Goal: Task Accomplishment & Management: Complete application form

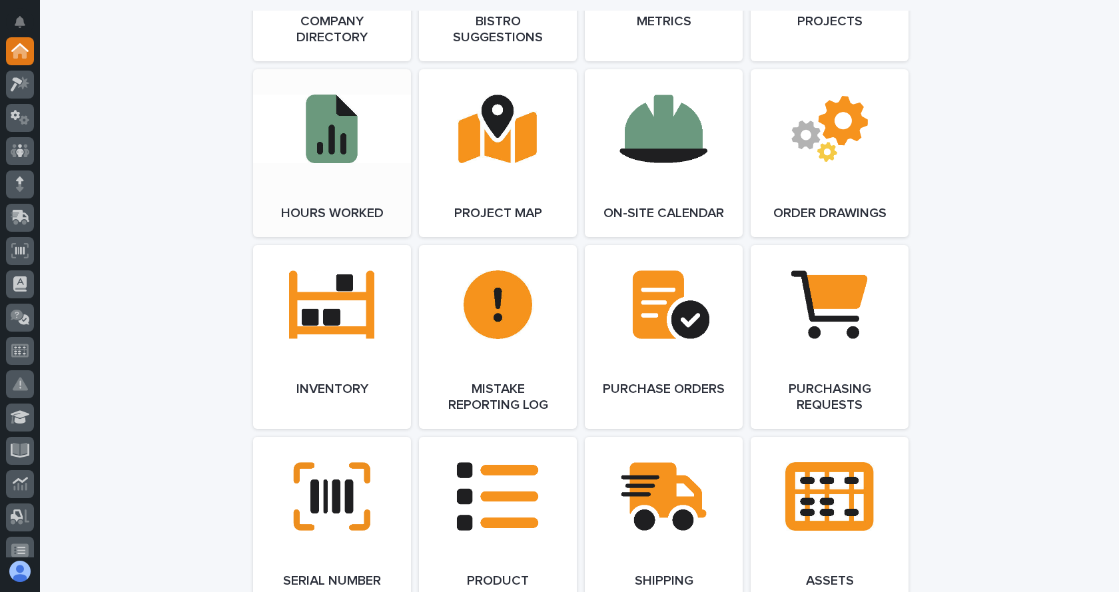
scroll to position [1266, 0]
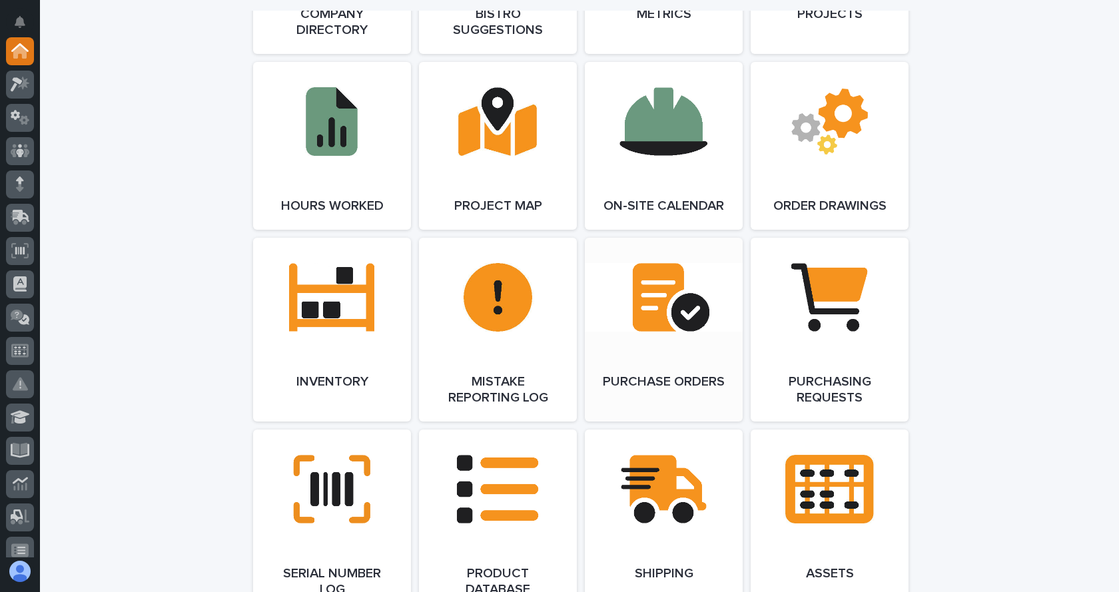
click at [664, 347] on link "Open Link" at bounding box center [664, 330] width 158 height 184
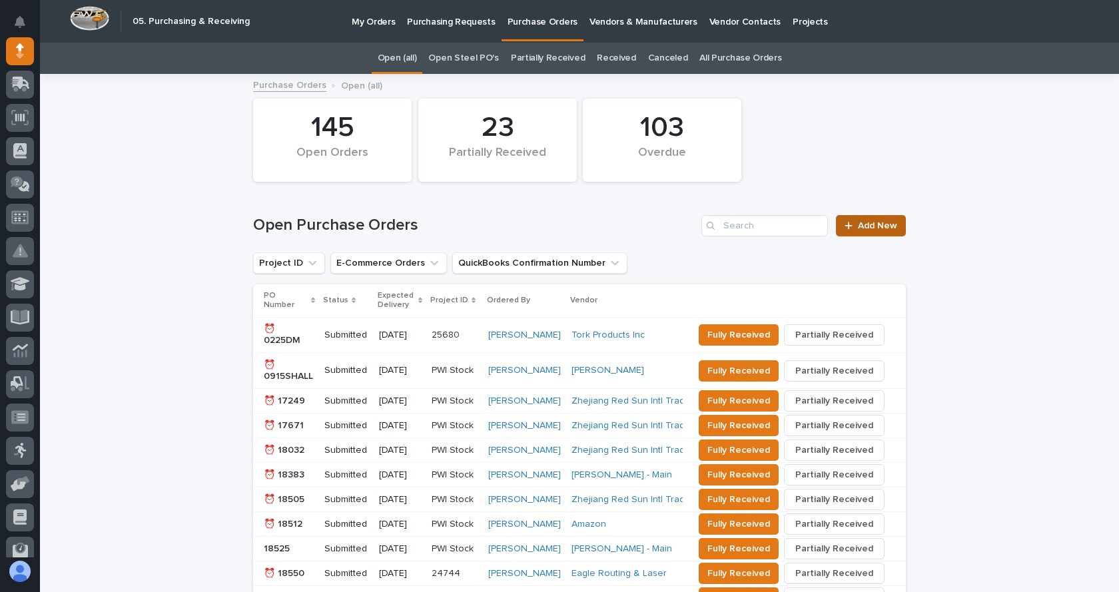
click at [892, 228] on span "Add New" at bounding box center [877, 225] width 39 height 9
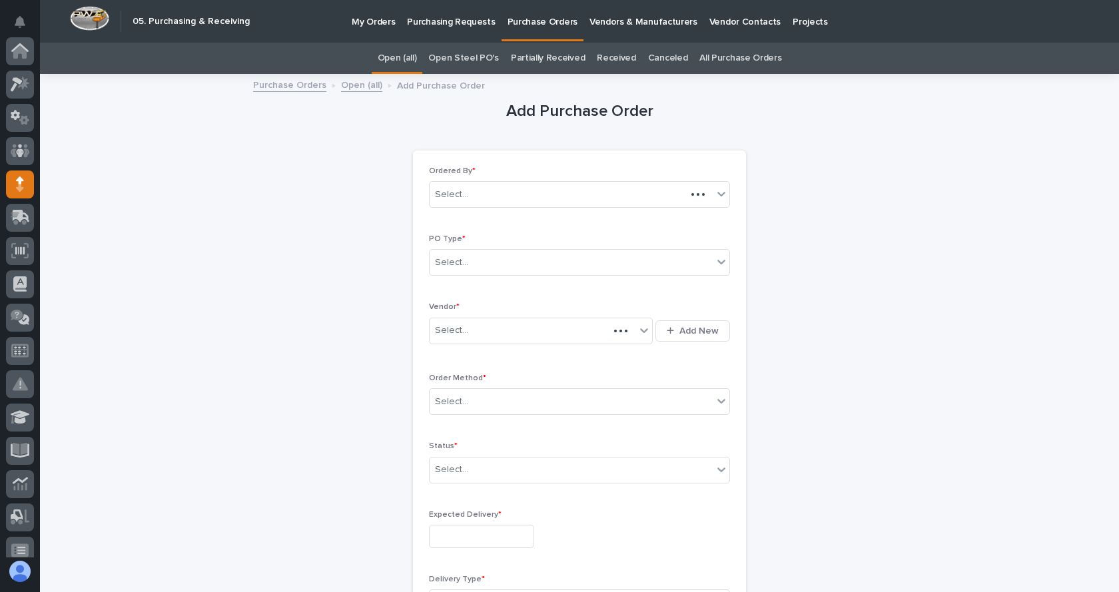
scroll to position [133, 0]
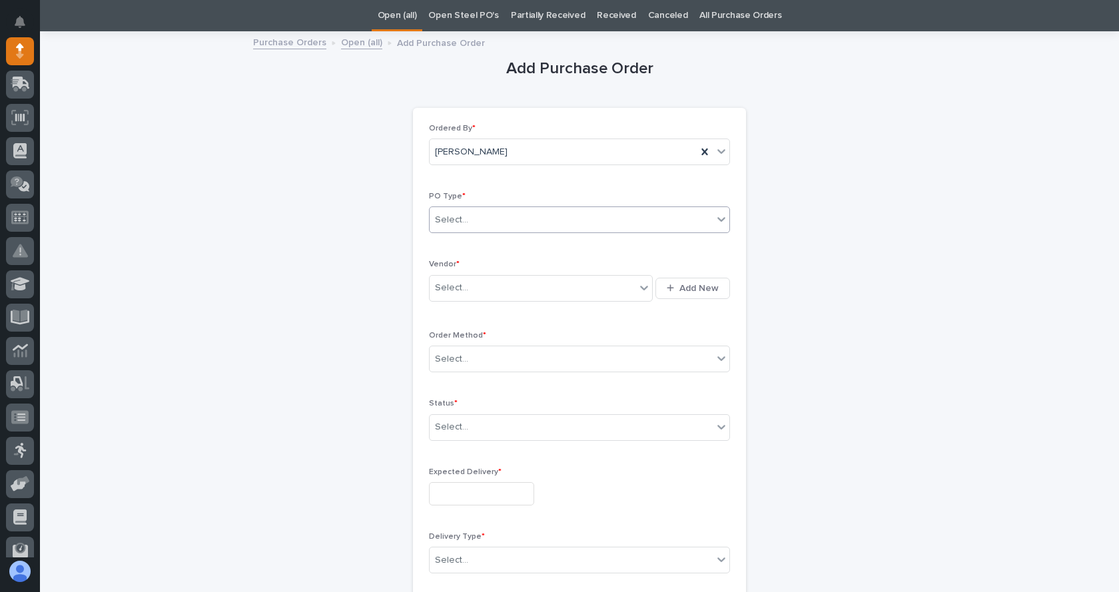
click at [492, 211] on div "Select..." at bounding box center [571, 220] width 283 height 22
click at [454, 271] on div "Paper" at bounding box center [575, 268] width 300 height 23
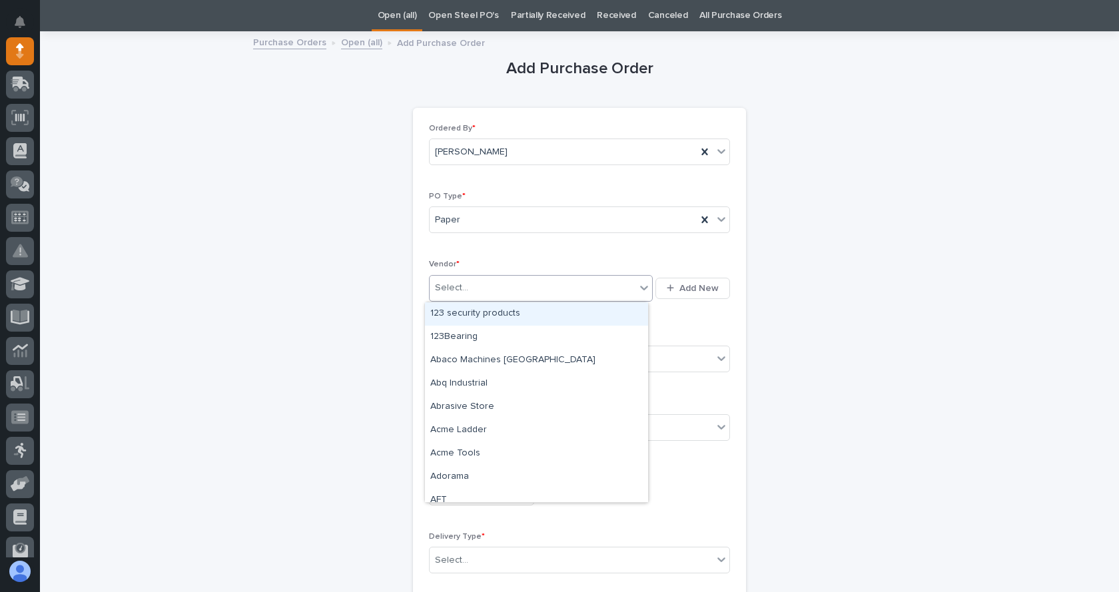
click at [465, 287] on div "Select..." at bounding box center [533, 288] width 206 height 22
type input "**"
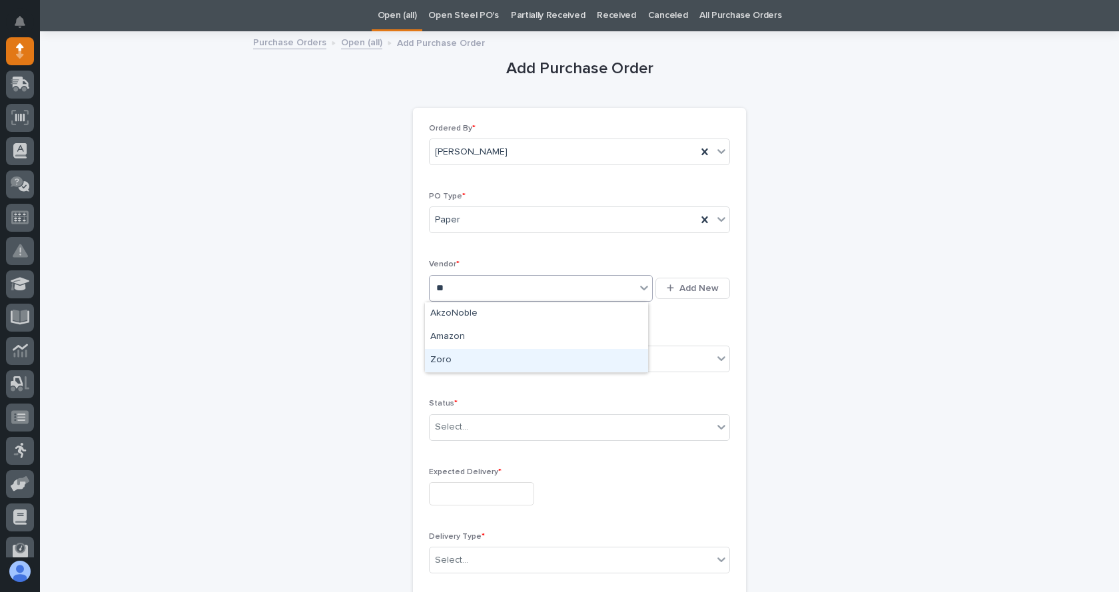
click at [440, 356] on div "Zoro" at bounding box center [536, 360] width 223 height 23
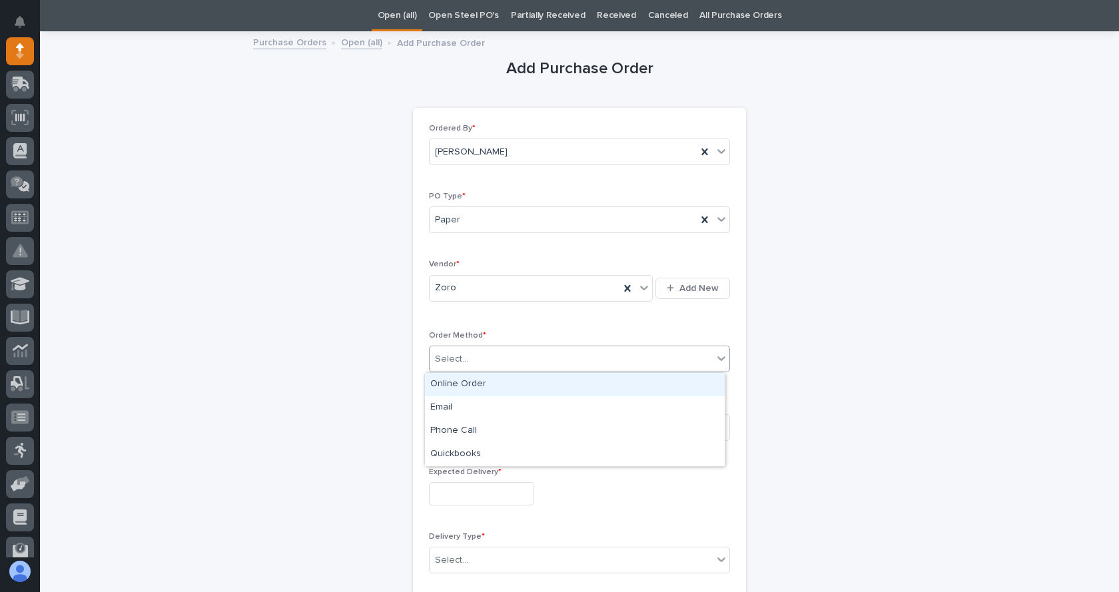
click at [470, 355] on div "Select..." at bounding box center [571, 359] width 283 height 22
click at [464, 386] on div "Online Order" at bounding box center [575, 384] width 300 height 23
click at [478, 430] on div "Select..." at bounding box center [571, 427] width 283 height 22
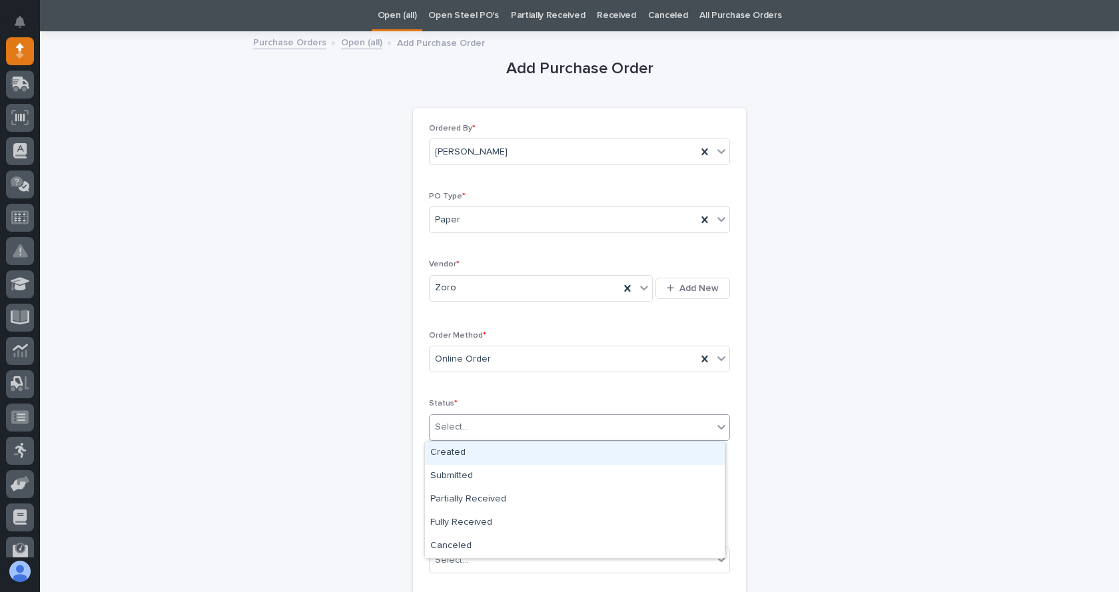
click at [470, 452] on div "Created" at bounding box center [575, 453] width 300 height 23
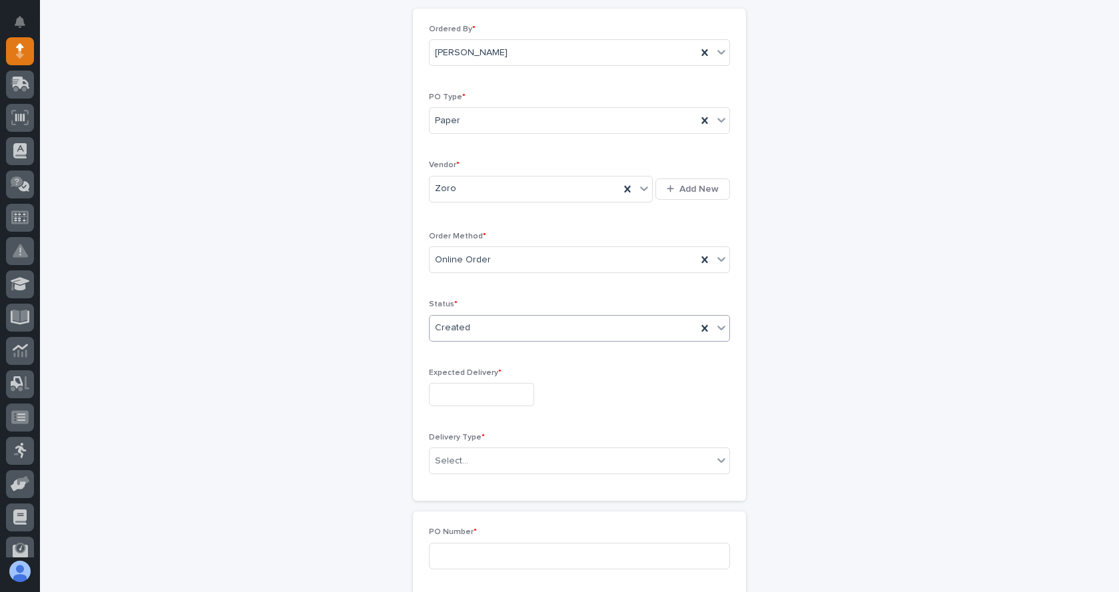
scroll to position [176, 0]
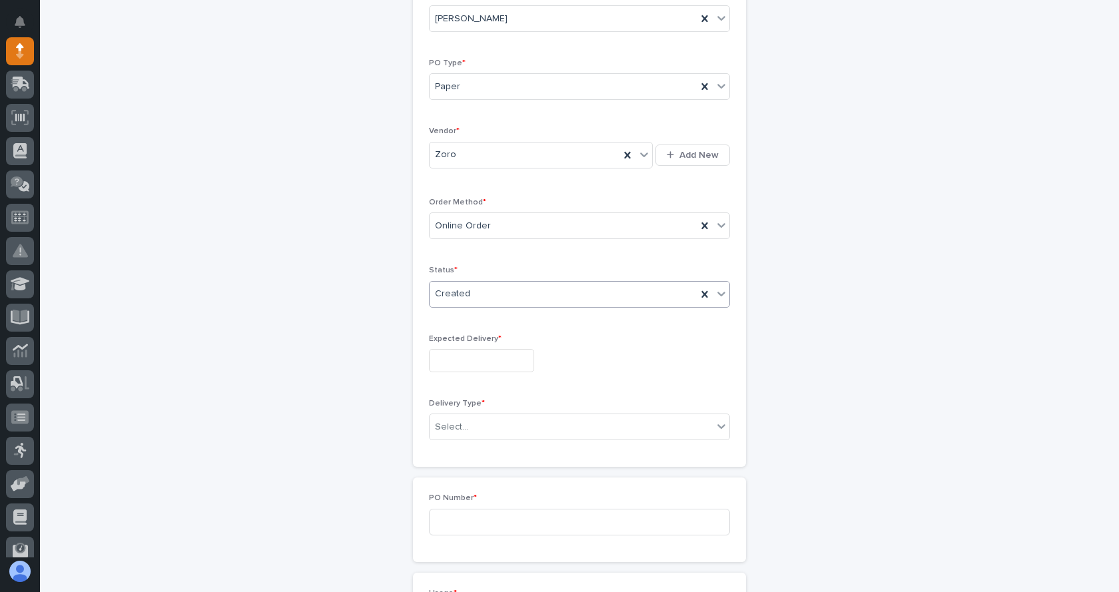
click at [486, 362] on input "text" at bounding box center [481, 360] width 105 height 23
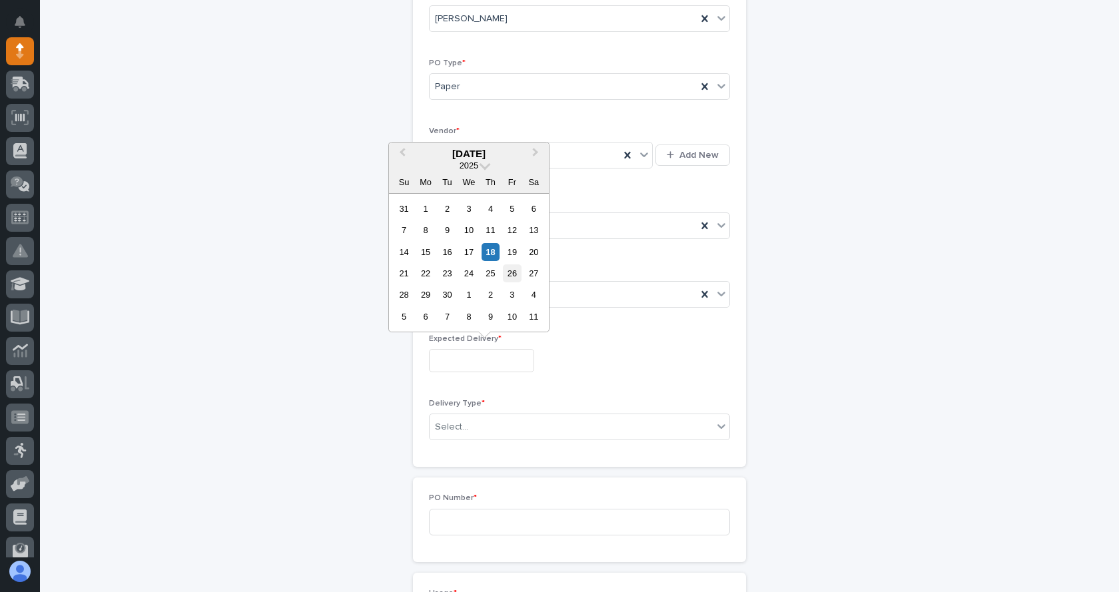
click at [510, 272] on div "26" at bounding box center [512, 274] width 18 height 18
type input "**********"
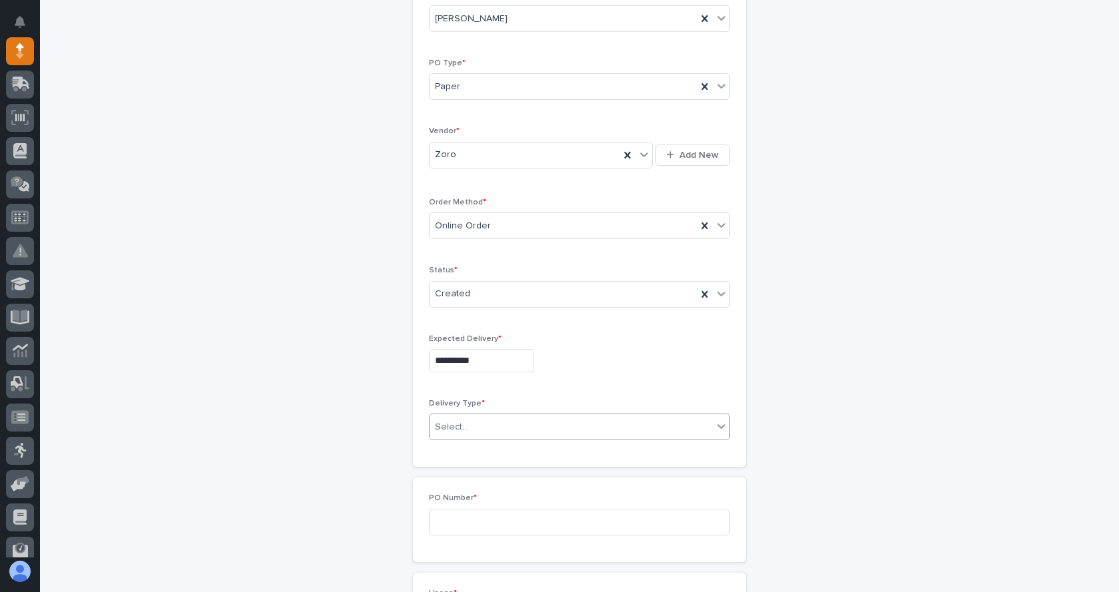
click at [462, 424] on div "Select..." at bounding box center [451, 427] width 33 height 14
click at [485, 455] on div "Deliver to PWI" at bounding box center [575, 452] width 300 height 23
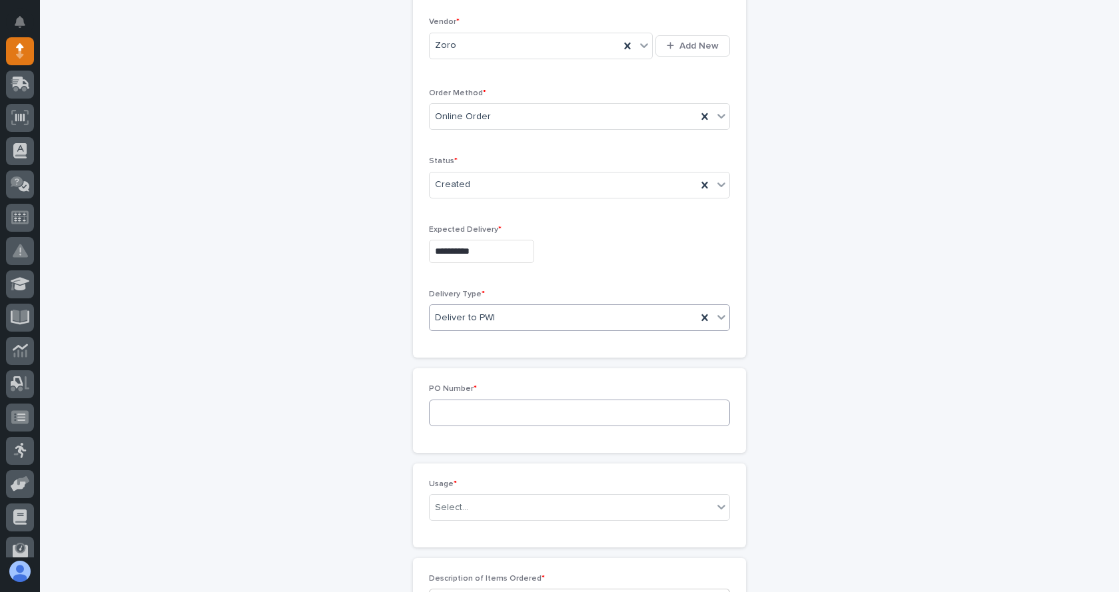
scroll to position [309, 0]
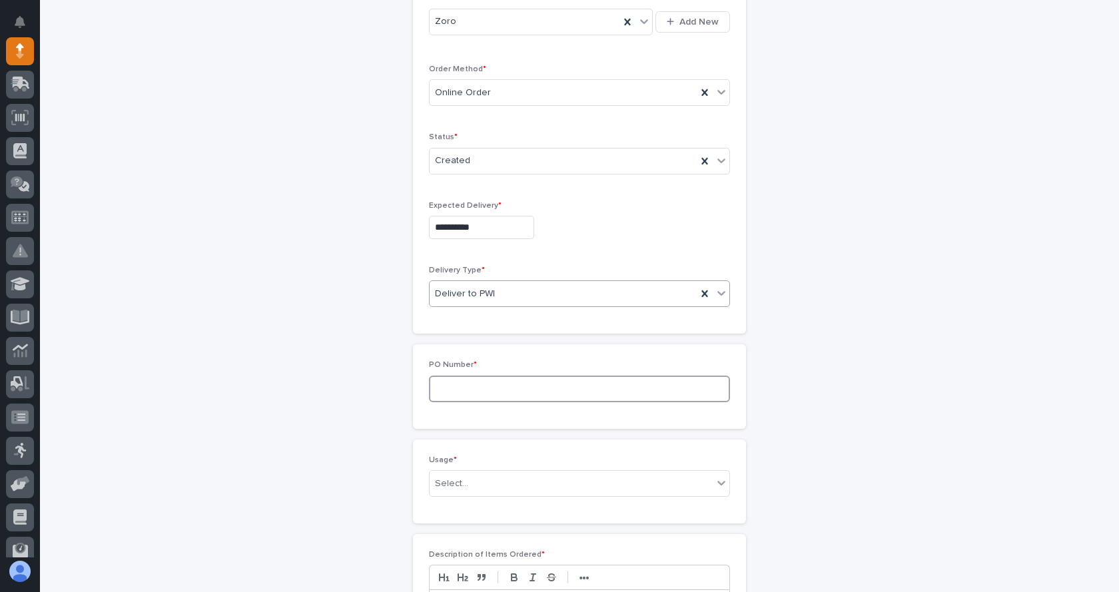
click at [482, 398] on input at bounding box center [579, 389] width 301 height 27
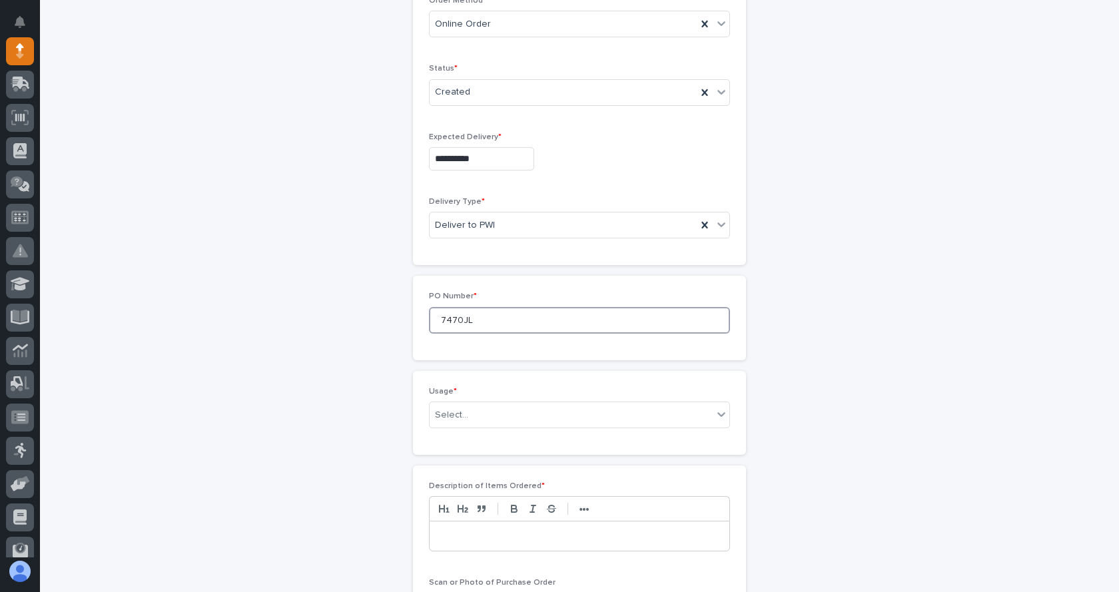
scroll to position [442, 0]
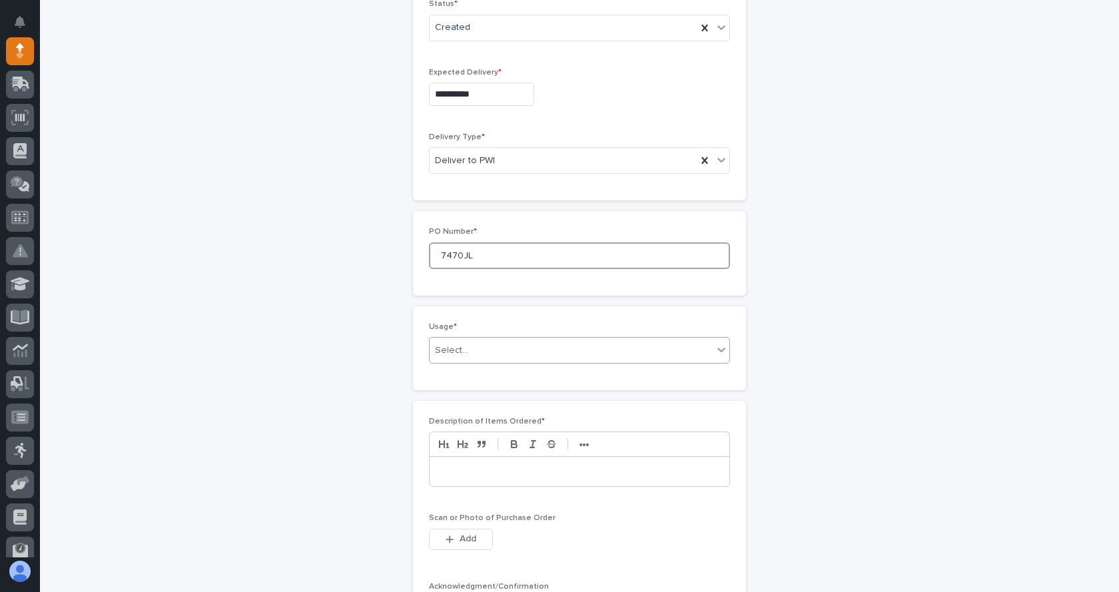
type input "7470JL"
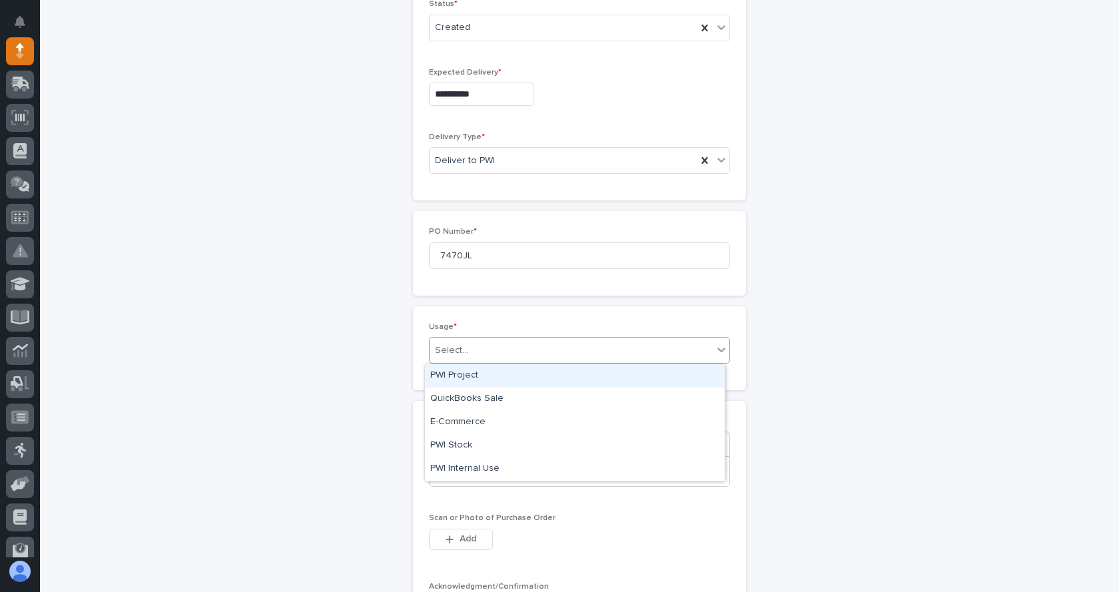
click at [468, 344] on div "Select..." at bounding box center [571, 351] width 283 height 22
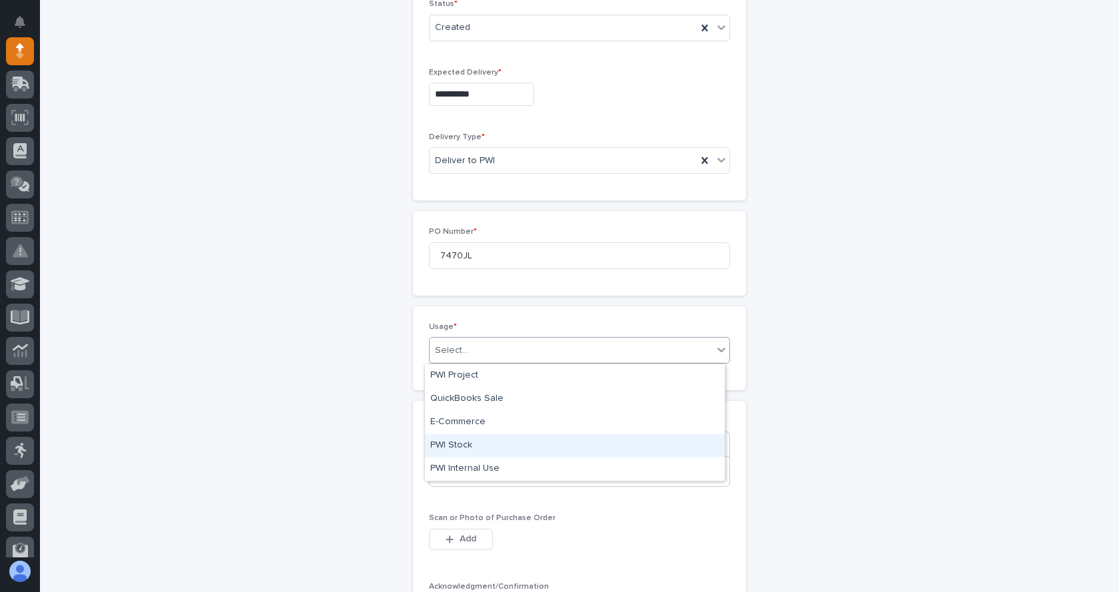
click at [462, 444] on div "PWI Stock" at bounding box center [575, 445] width 300 height 23
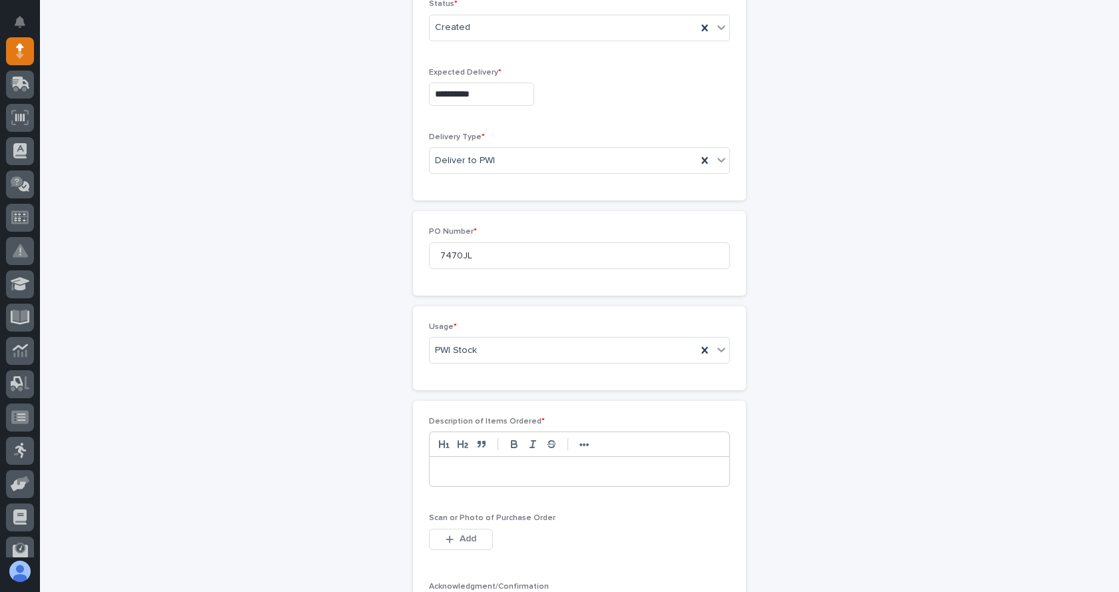
click at [491, 478] on p at bounding box center [580, 471] width 280 height 13
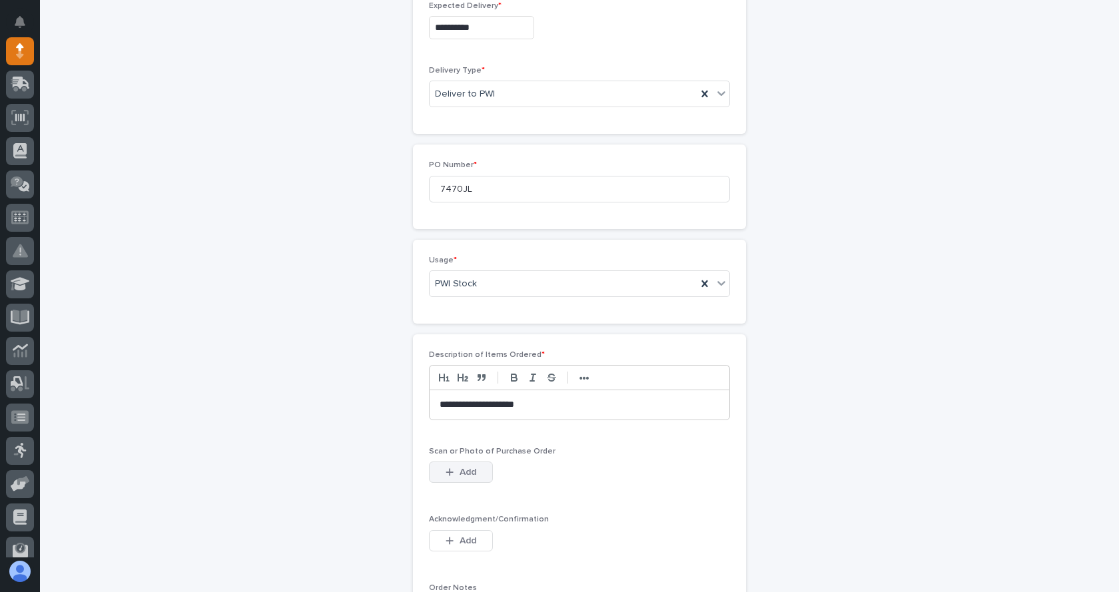
click at [446, 471] on icon "button" at bounding box center [450, 472] width 8 height 9
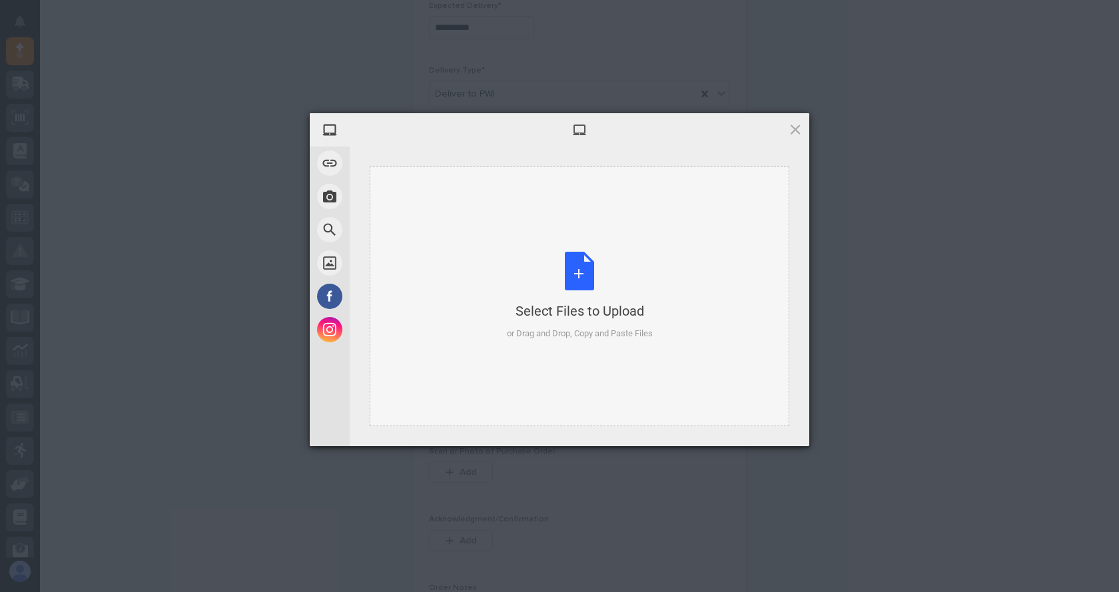
click at [590, 272] on div "Select Files to Upload or Drag and Drop, Copy and Paste Files" at bounding box center [580, 296] width 146 height 89
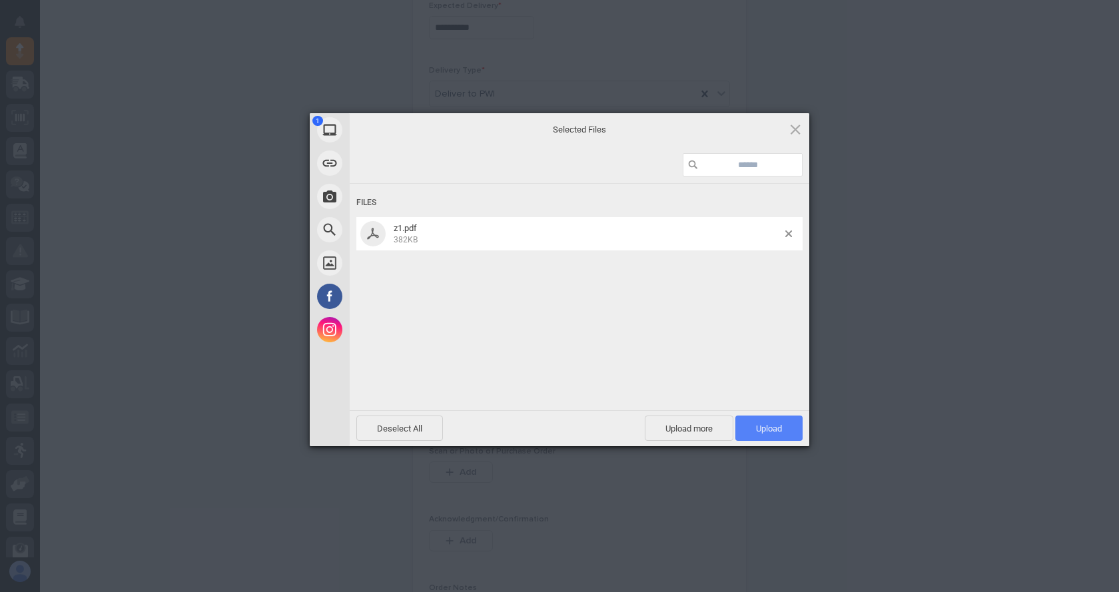
click at [773, 425] on span "Upload 1" at bounding box center [769, 429] width 26 height 10
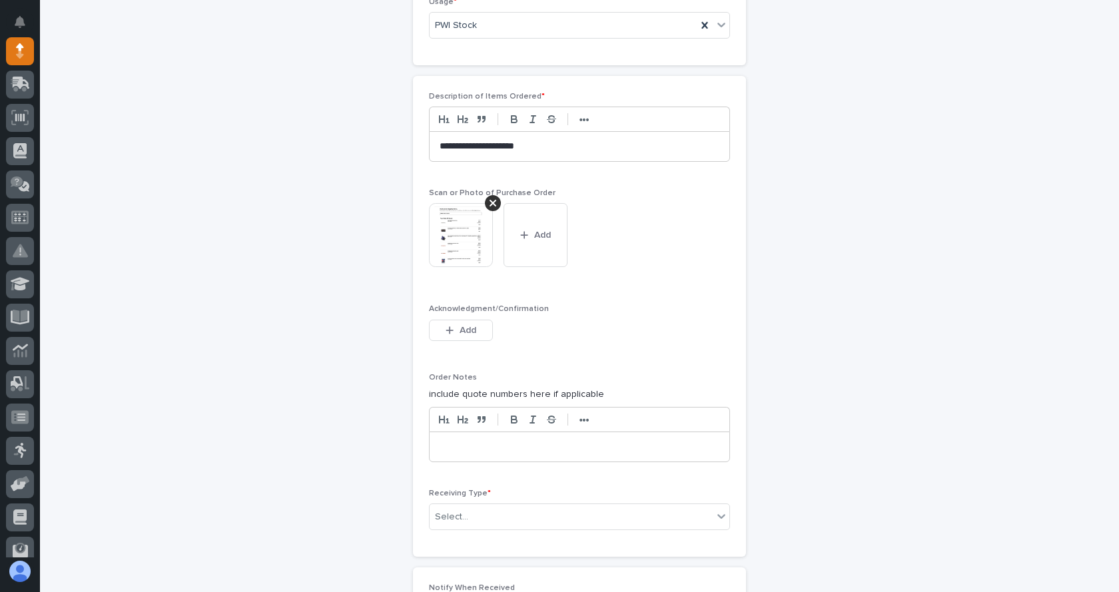
scroll to position [800, 0]
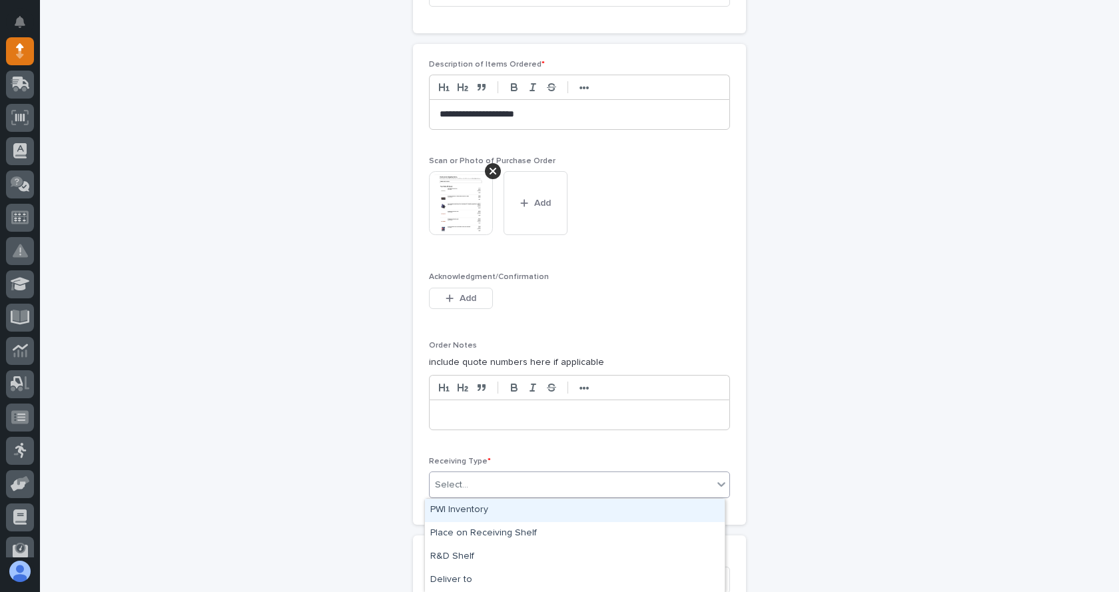
click at [487, 490] on div "Select..." at bounding box center [571, 485] width 283 height 22
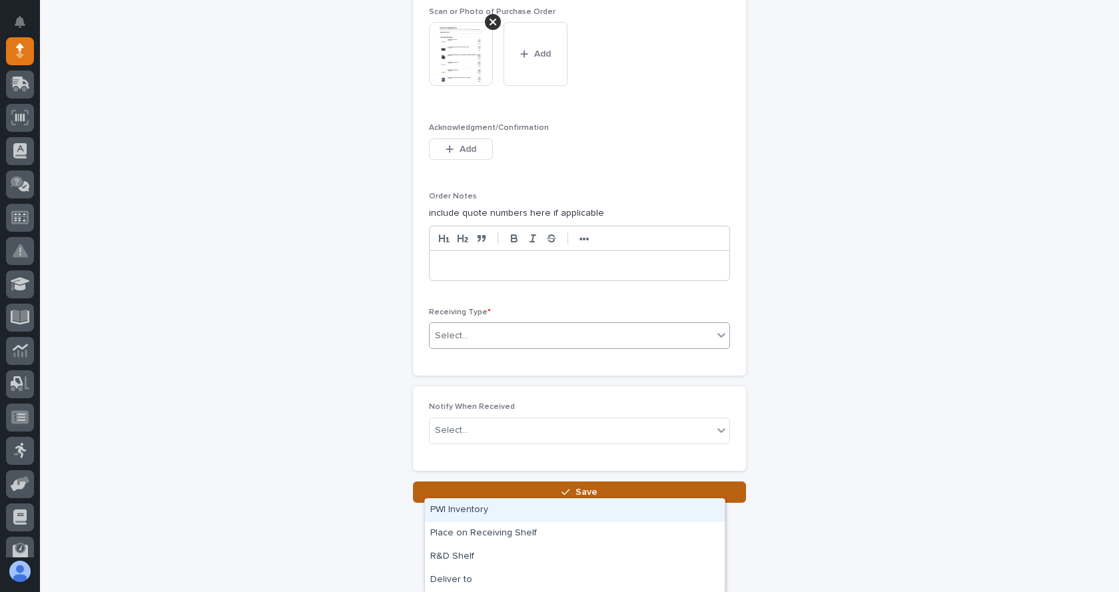
scroll to position [964, 0]
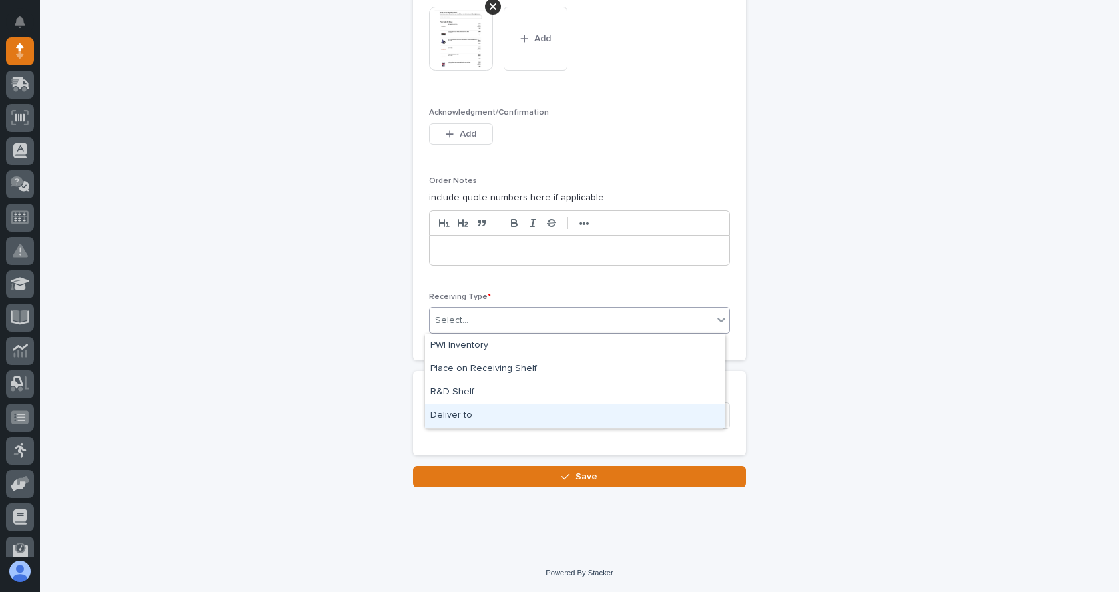
click at [456, 415] on div "Deliver to" at bounding box center [575, 415] width 300 height 23
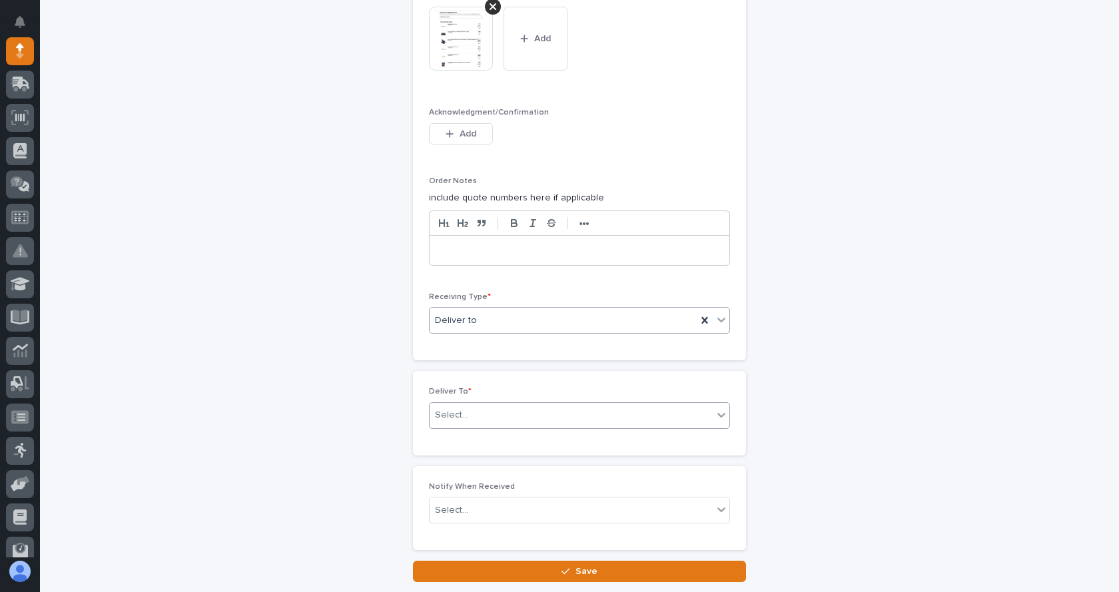
click at [476, 417] on div "Select..." at bounding box center [571, 415] width 283 height 22
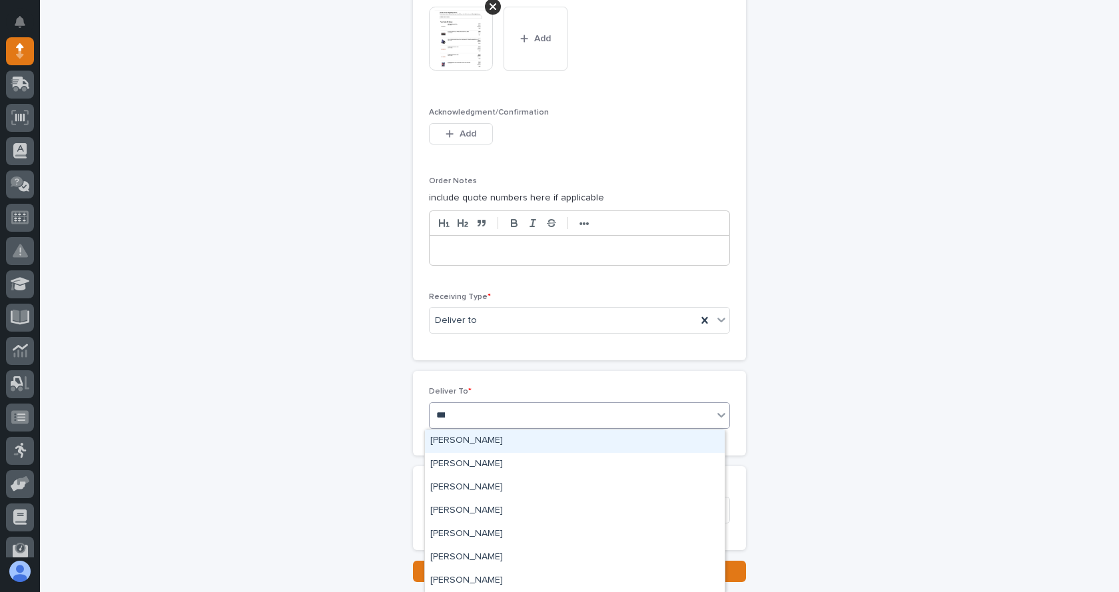
type input "****"
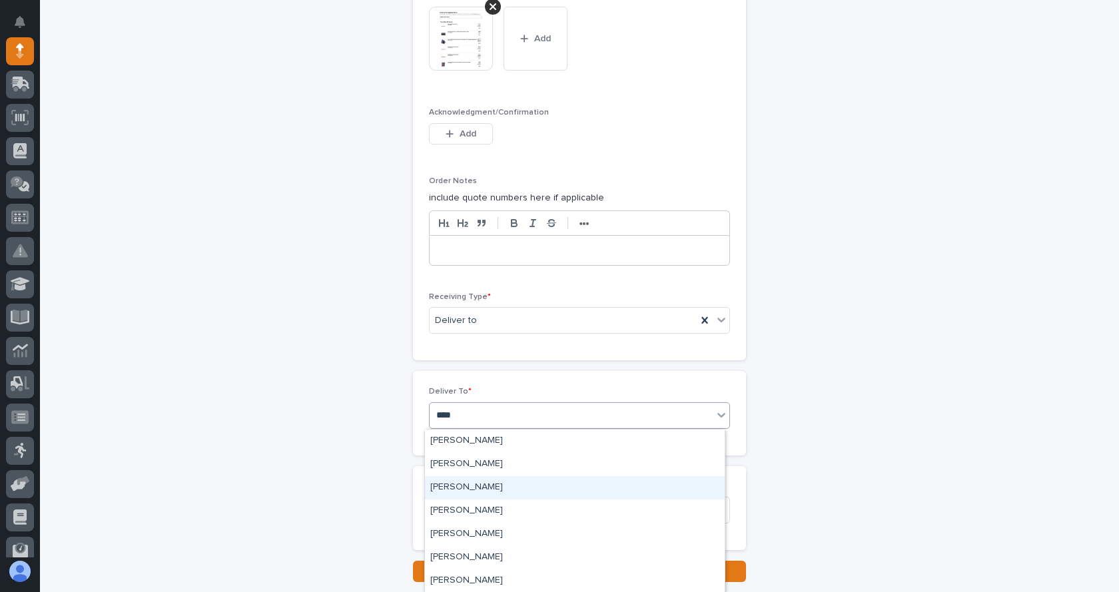
click at [474, 491] on div "[PERSON_NAME]" at bounding box center [575, 487] width 300 height 23
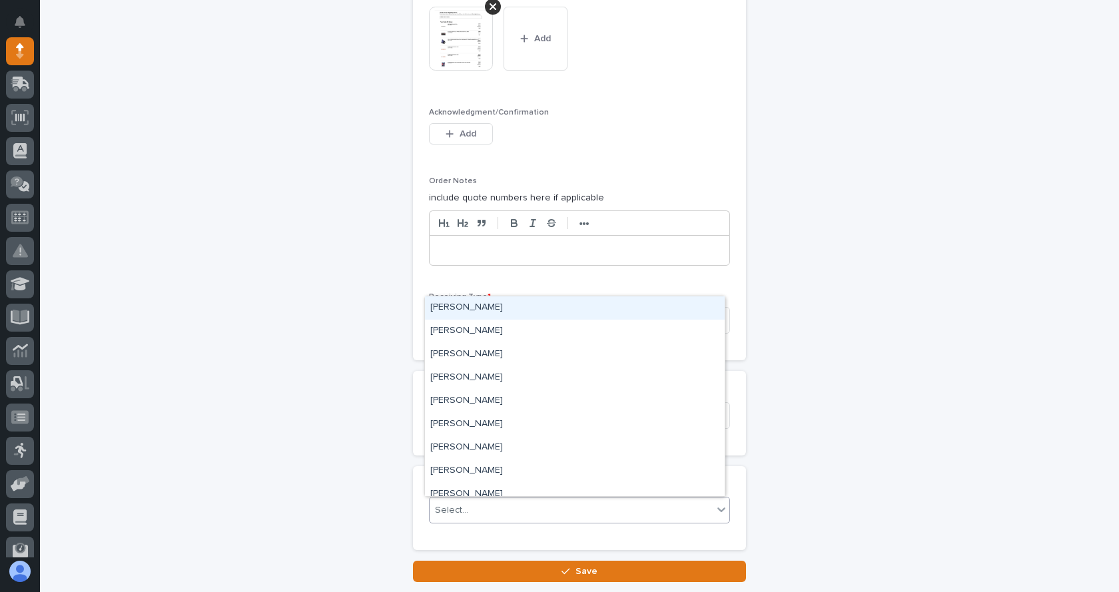
click at [477, 518] on div "Select..." at bounding box center [571, 511] width 283 height 22
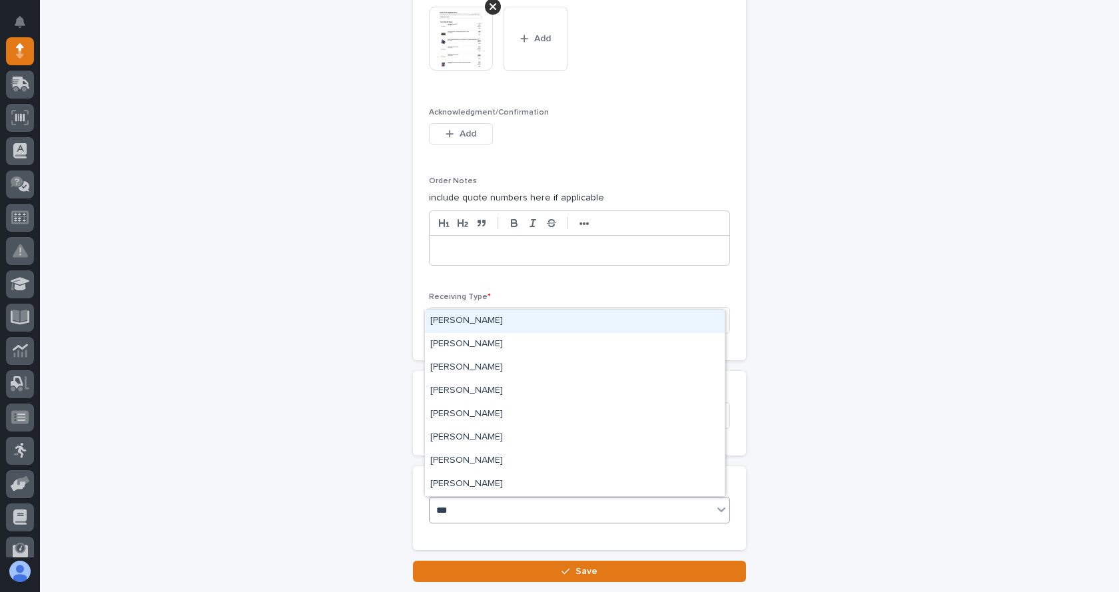
type input "****"
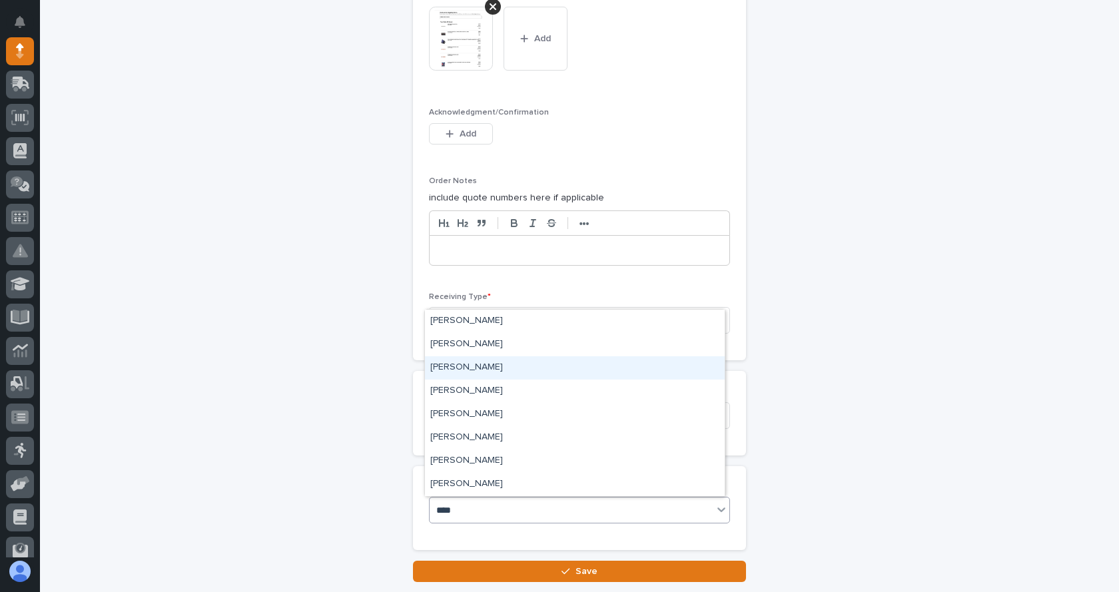
click at [466, 363] on div "[PERSON_NAME]" at bounding box center [575, 367] width 300 height 23
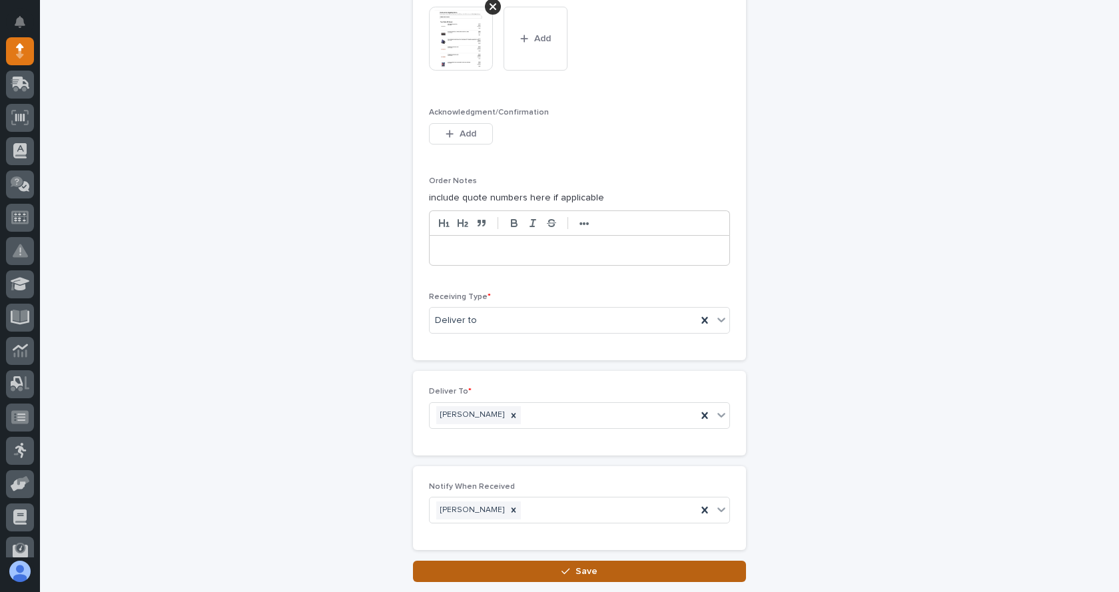
click at [580, 572] on span "Save" at bounding box center [587, 572] width 22 height 12
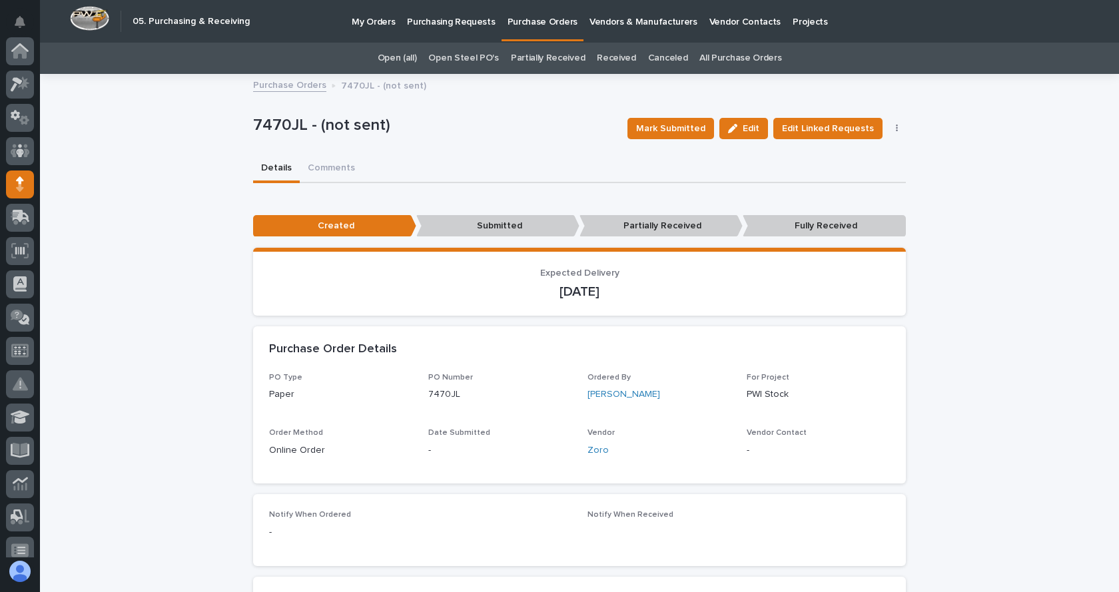
scroll to position [133, 0]
